Goal: Information Seeking & Learning: Learn about a topic

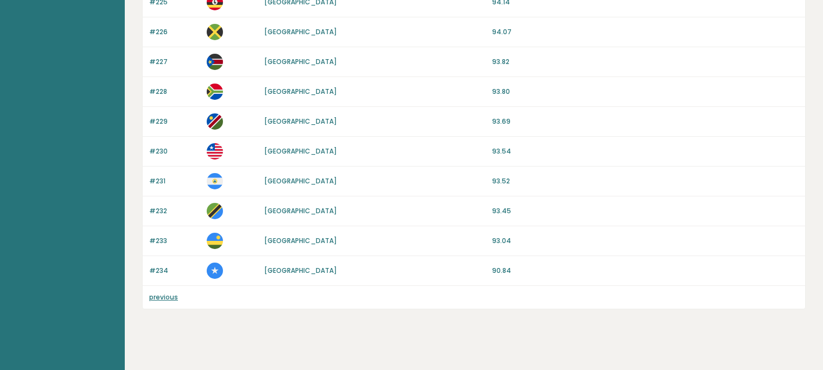
scroll to position [861, 0]
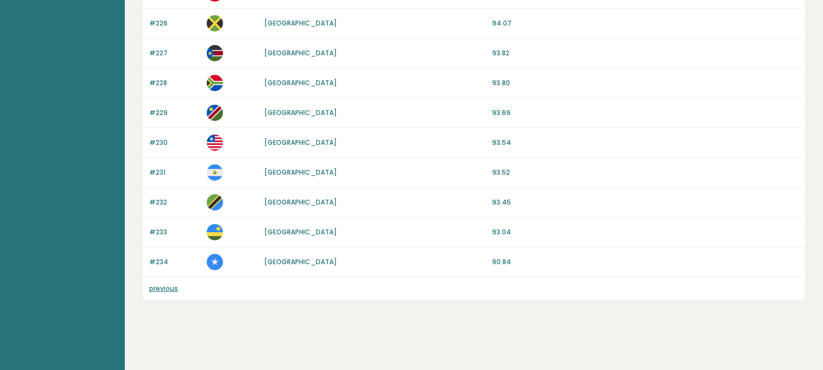
click at [167, 292] on link "previous" at bounding box center [163, 288] width 29 height 9
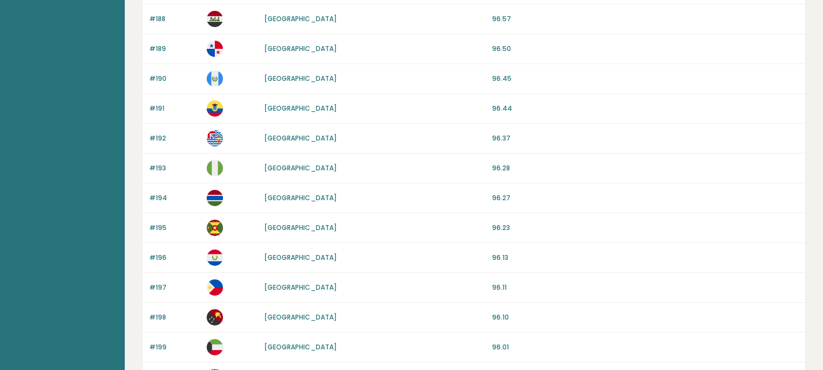
scroll to position [1040, 0]
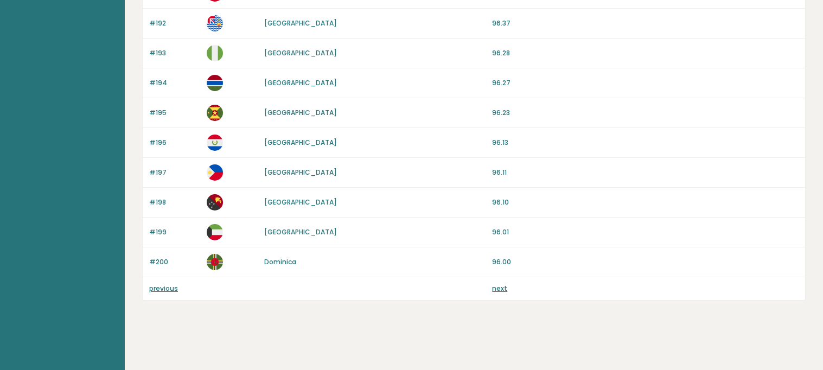
click at [156, 292] on link "previous" at bounding box center [163, 288] width 29 height 9
click at [156, 291] on link "previous" at bounding box center [163, 288] width 29 height 9
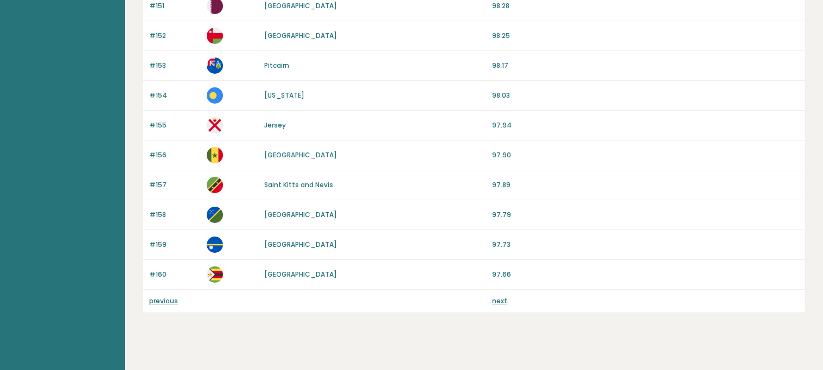
scroll to position [1040, 0]
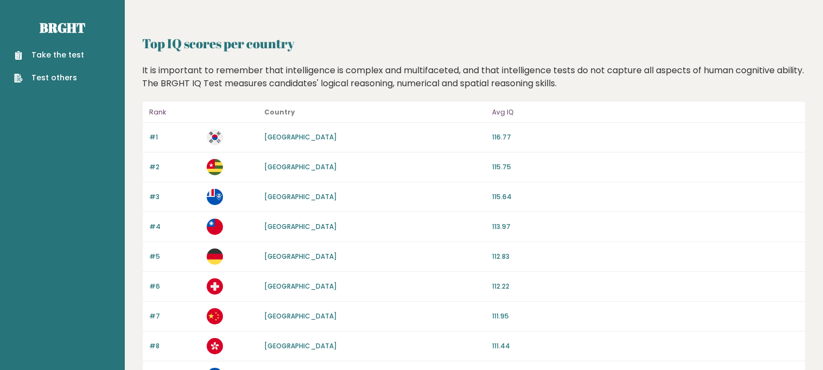
click at [47, 56] on link "Take the test" at bounding box center [49, 54] width 70 height 11
